Goal: Check status: Check status

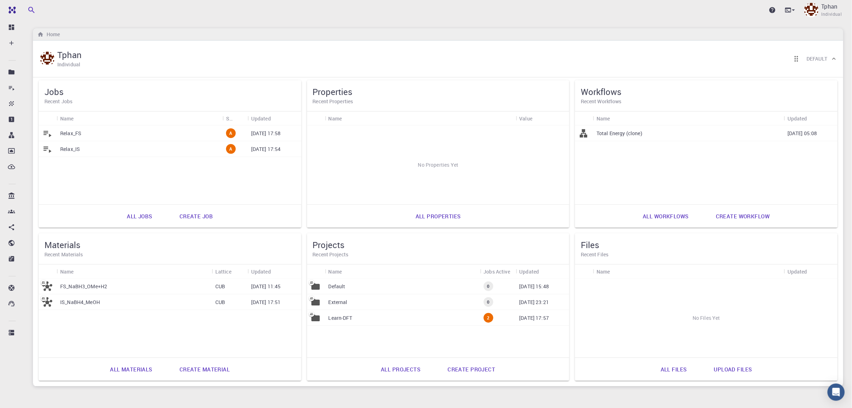
click at [84, 133] on div "Relax_FS" at bounding box center [140, 133] width 166 height 16
click at [488, 318] on span "2" at bounding box center [489, 318] width 8 height 6
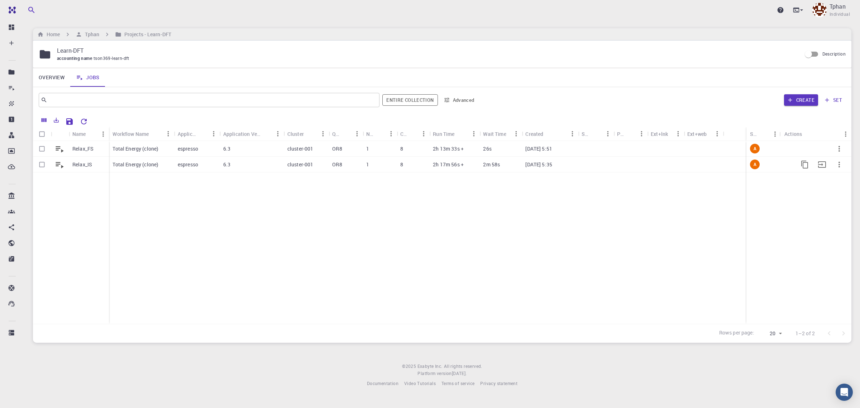
click at [438, 165] on p "2h 17m 56s +" at bounding box center [448, 164] width 31 height 7
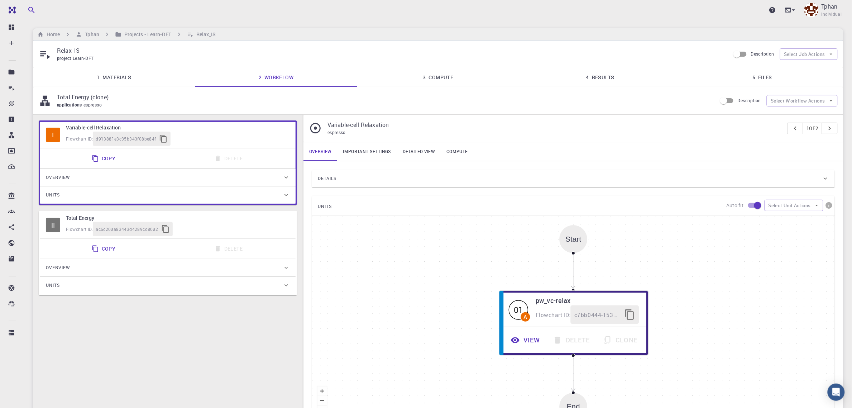
click at [626, 81] on link "4. Results" at bounding box center [600, 77] width 162 height 19
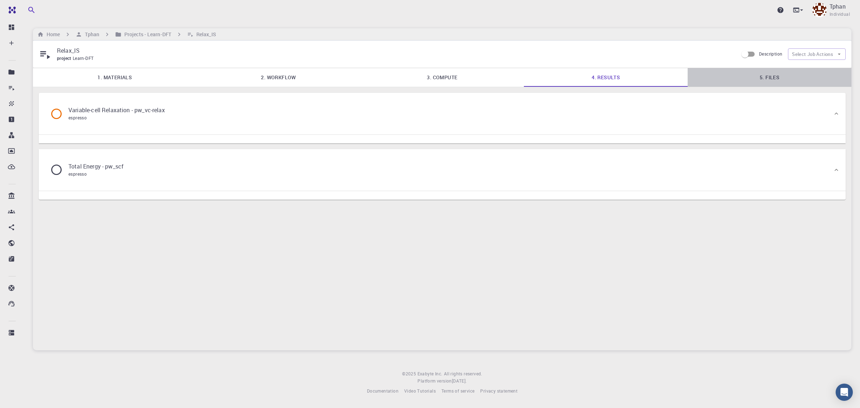
click at [771, 76] on link "5. Files" at bounding box center [770, 77] width 164 height 19
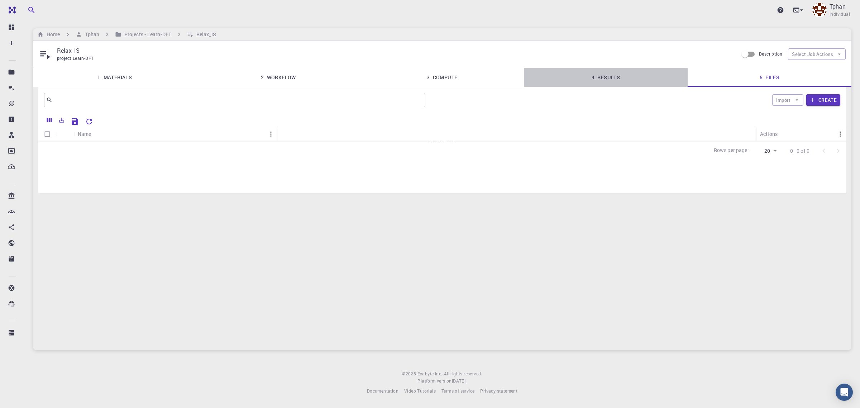
click at [609, 78] on link "4. Results" at bounding box center [606, 77] width 164 height 19
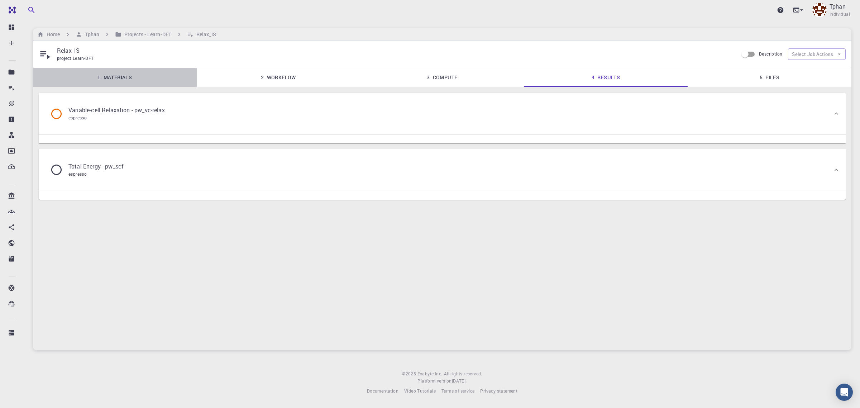
click at [114, 78] on link "1. Materials" at bounding box center [115, 77] width 164 height 19
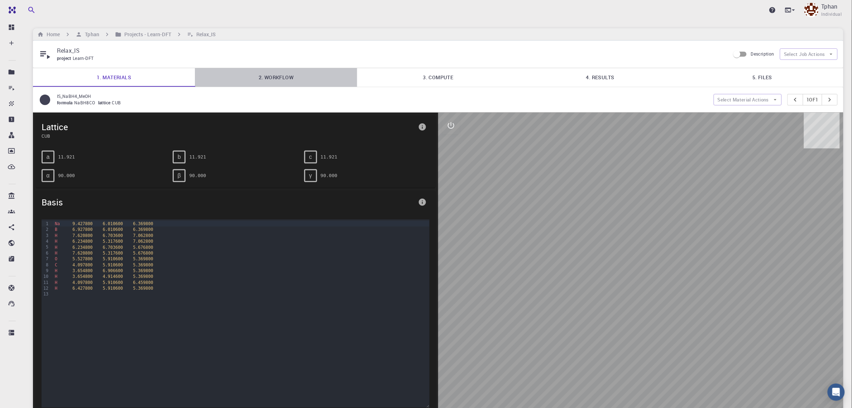
click at [291, 77] on link "2. Workflow" at bounding box center [276, 77] width 162 height 19
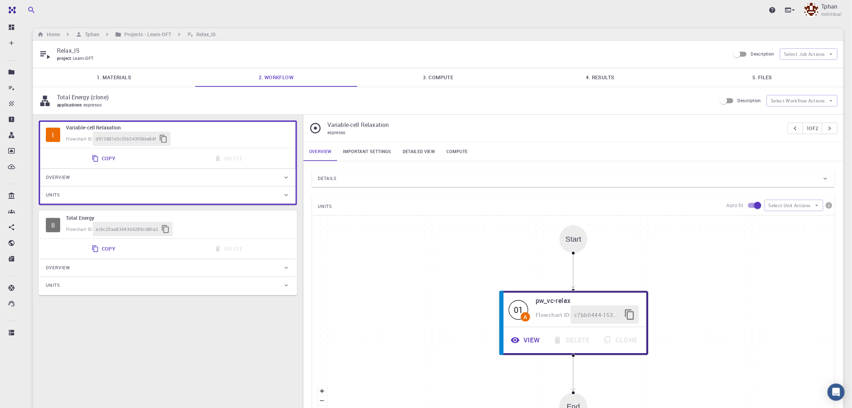
click at [444, 75] on link "3. Compute" at bounding box center [438, 77] width 162 height 19
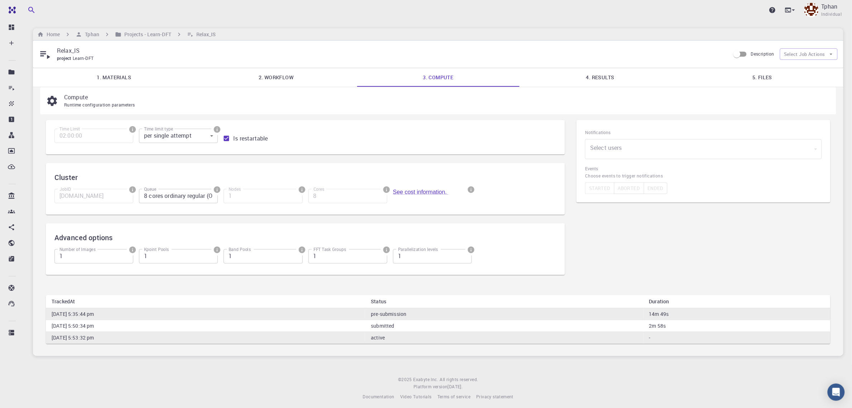
drag, startPoint x: 515, startPoint y: 204, endPoint x: 512, endPoint y: 201, distance: 4.3
